Goal: Navigation & Orientation: Go to known website

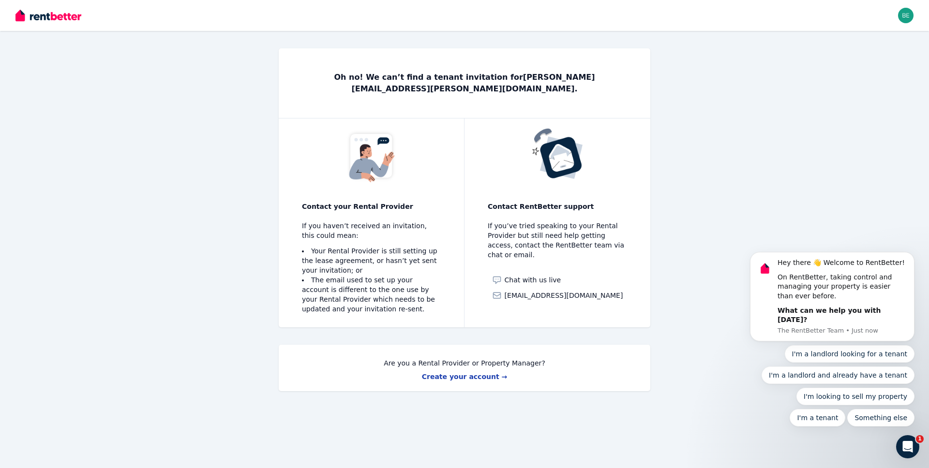
click at [861, 199] on body "Hey there 👋 Welcome to RentBetter! On RentBetter, taking control and managing y…" at bounding box center [832, 304] width 186 height 268
click at [70, 18] on img at bounding box center [48, 15] width 66 height 15
